Goal: Task Accomplishment & Management: Manage account settings

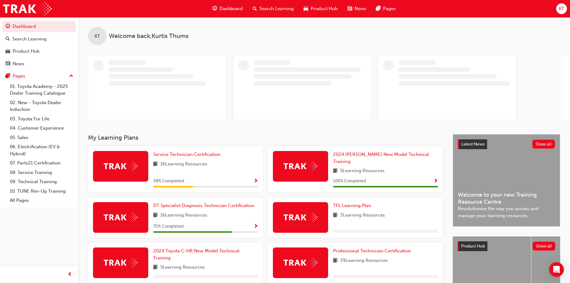
click at [561, 10] on span "KT" at bounding box center [561, 8] width 6 height 7
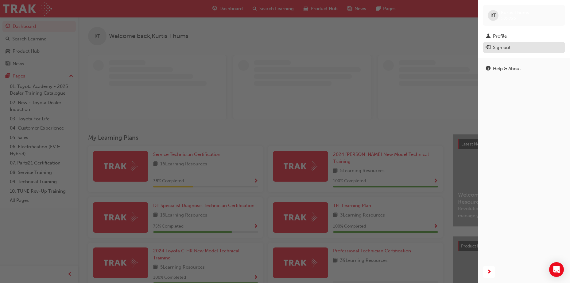
click at [507, 48] on div "Sign out" at bounding box center [501, 47] width 17 height 7
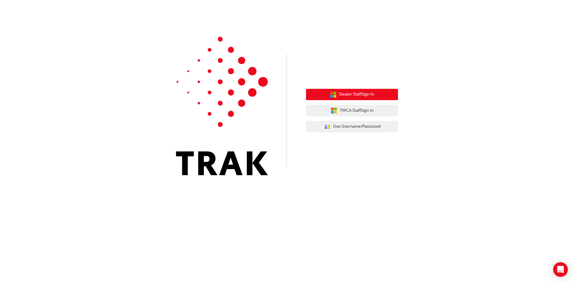
click at [378, 96] on button "Dealer Staff Sign In" at bounding box center [352, 95] width 92 height 12
